Goal: Transaction & Acquisition: Purchase product/service

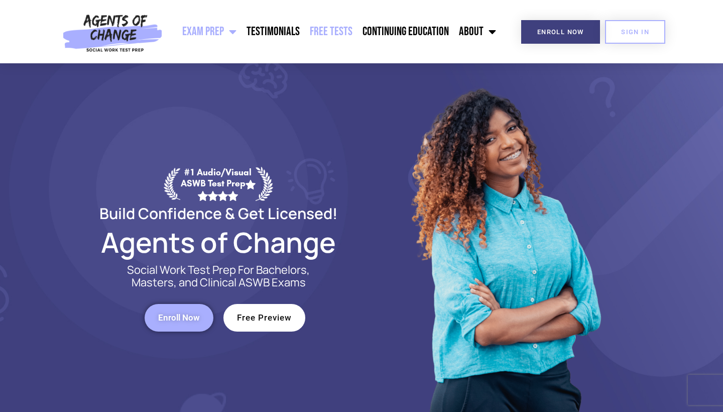
click at [341, 29] on link "Free Tests" at bounding box center [331, 31] width 53 height 25
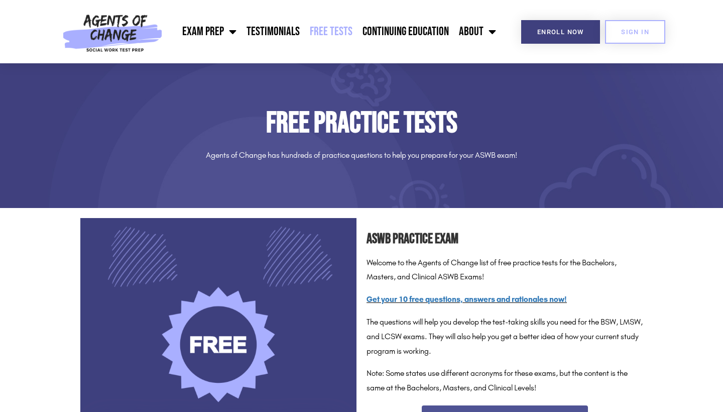
click at [655, 297] on section "ASWB Practice Exam Welcome to the Agents of Change list of free practice tests …" at bounding box center [361, 356] width 723 height 286
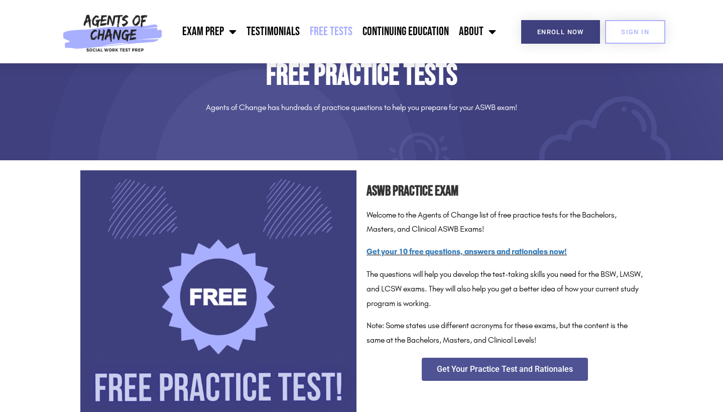
scroll to position [74, 0]
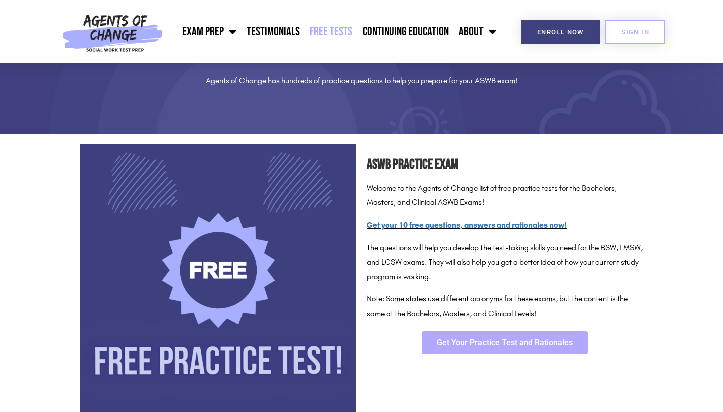
click at [488, 338] on span "Get Your Practice Test and Rationales" at bounding box center [505, 342] width 136 height 8
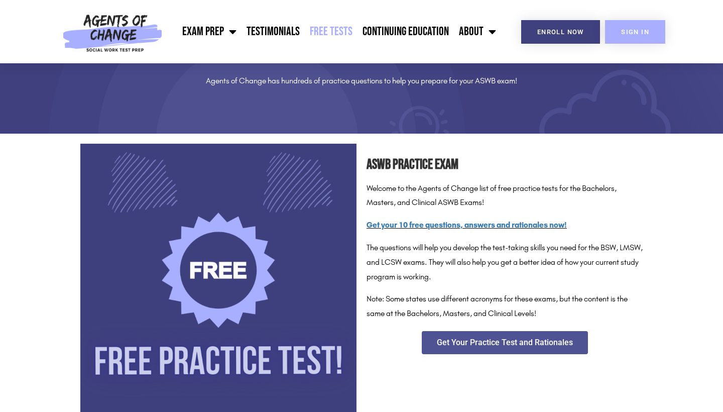
click at [634, 36] on link "SIGN IN" at bounding box center [635, 32] width 60 height 24
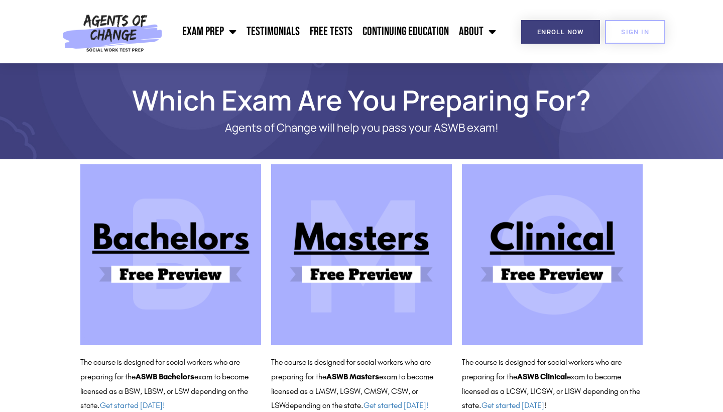
click at [378, 266] on img at bounding box center [361, 254] width 181 height 181
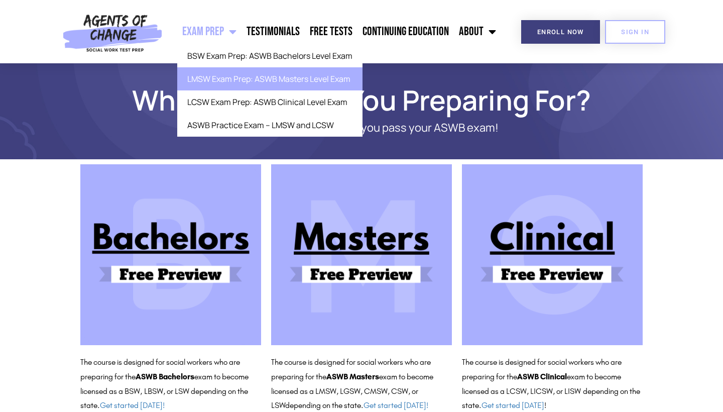
click at [232, 76] on link "LMSW Exam Prep: ASWB Masters Level Exam" at bounding box center [269, 78] width 185 height 23
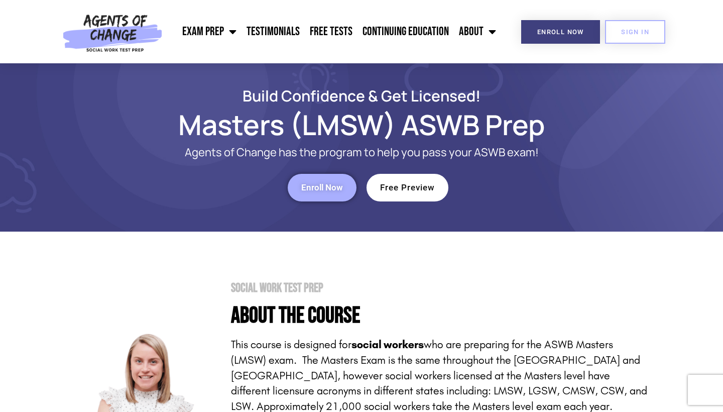
click at [310, 232] on section "Social Work Test Prep About the Course This course is designed for social worke…" at bounding box center [361, 418] width 723 height 374
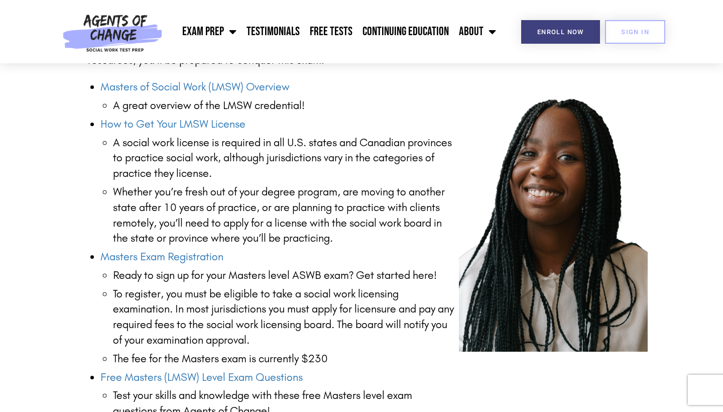
scroll to position [1281, 0]
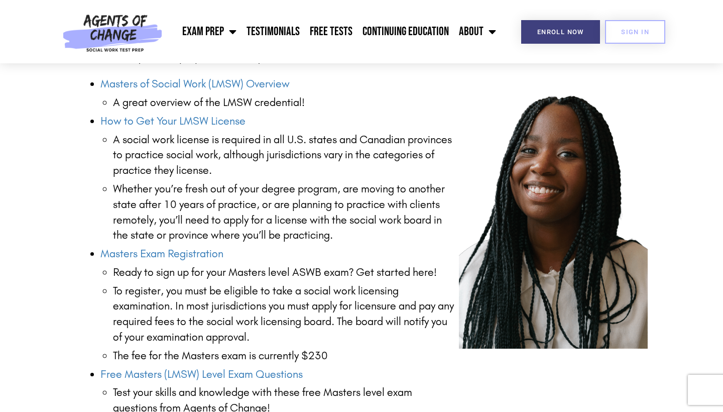
click at [406, 397] on li "Test your skills and knowledge with these free Masters level exam questions fro…" at bounding box center [286, 400] width 346 height 31
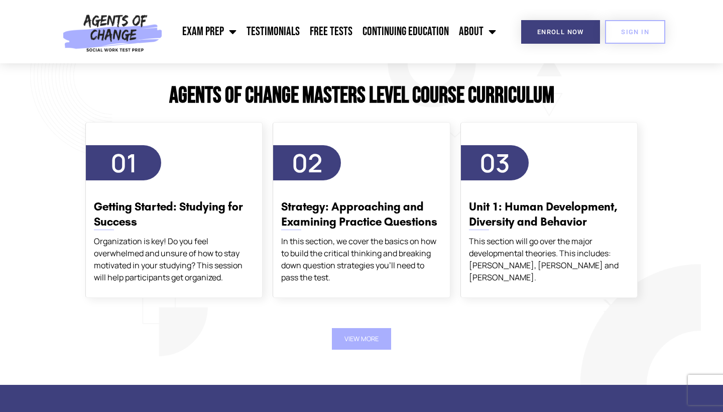
scroll to position [1730, 0]
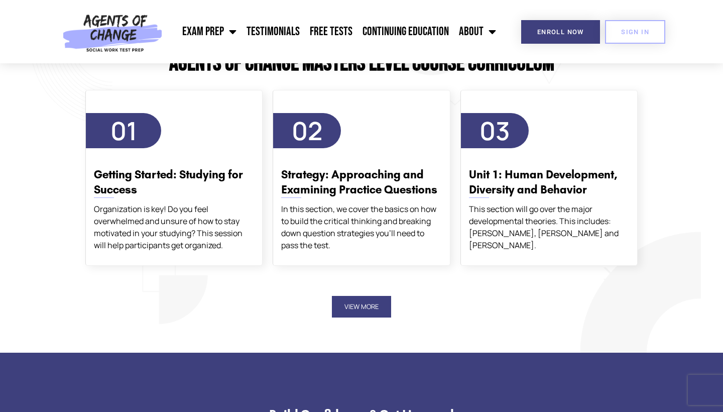
click at [350, 296] on button "View More" at bounding box center [361, 307] width 59 height 22
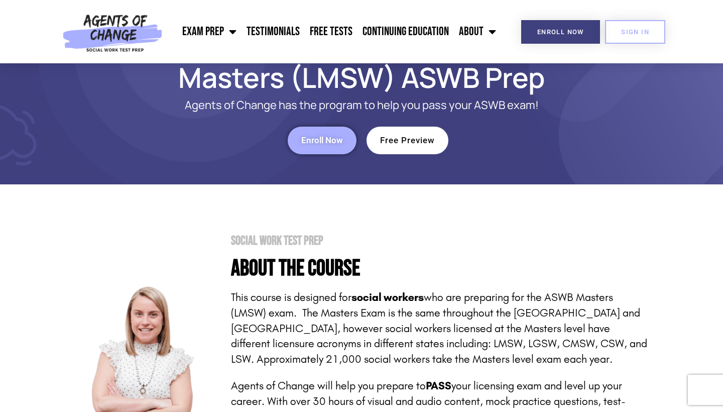
scroll to position [47, 0]
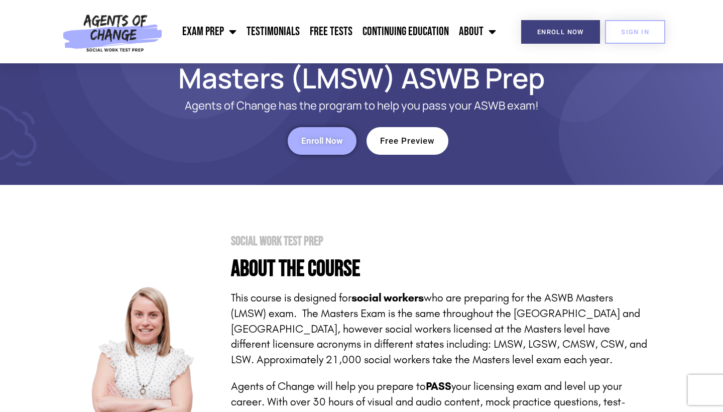
click at [326, 145] on span "Enroll Now" at bounding box center [322, 141] width 42 height 9
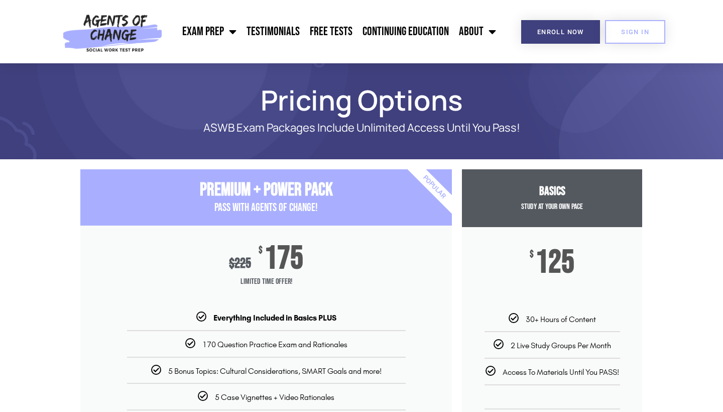
click at [709, 186] on section "Premium + Power Pack PASS with AGENTS OF CHANGE! $ 225 $ 175 Limited Time Offer…" at bounding box center [361, 376] width 723 height 425
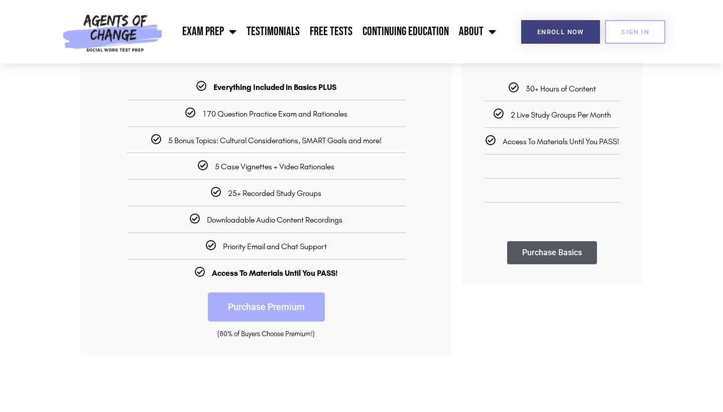
scroll to position [233, 0]
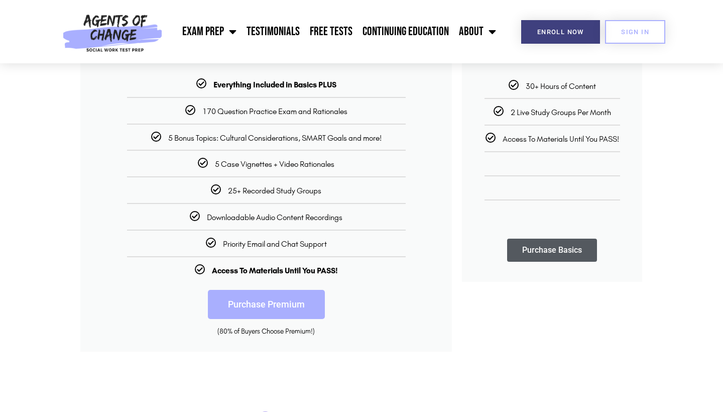
click at [246, 297] on link "Purchase Premium" at bounding box center [266, 304] width 117 height 29
